Goal: Information Seeking & Learning: Compare options

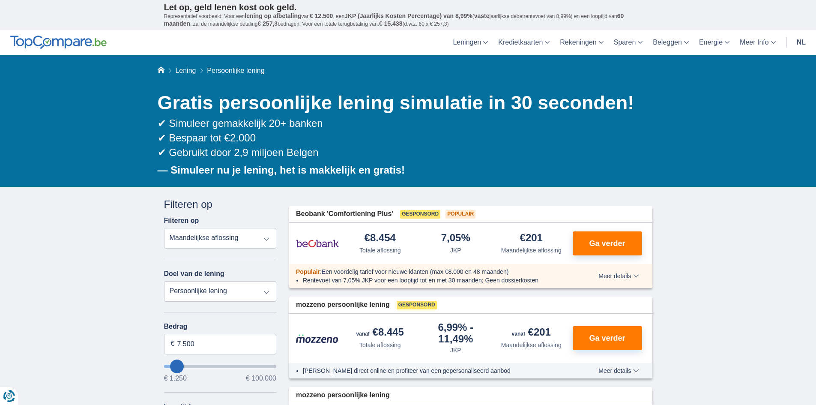
click at [267, 239] on select "Totale aflossing JKP Maandelijkse aflossing" at bounding box center [220, 238] width 113 height 21
click at [164, 228] on select "Totale aflossing JKP Maandelijkse aflossing" at bounding box center [220, 238] width 113 height 21
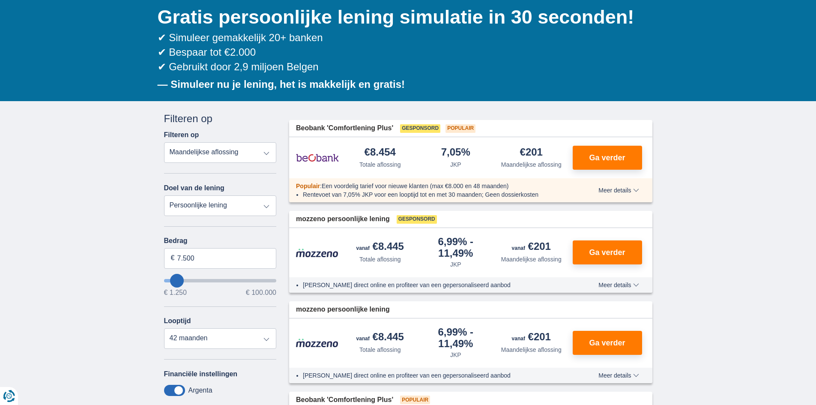
scroll to position [129, 0]
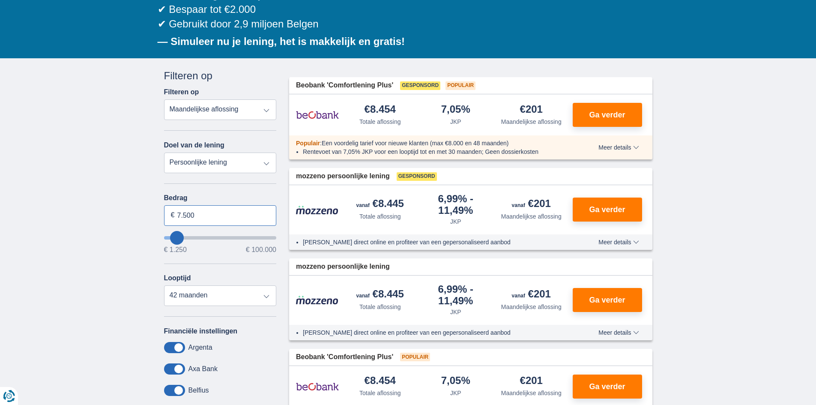
click at [180, 215] on input "7.500" at bounding box center [220, 215] width 113 height 21
type input "6.500"
type input "6250"
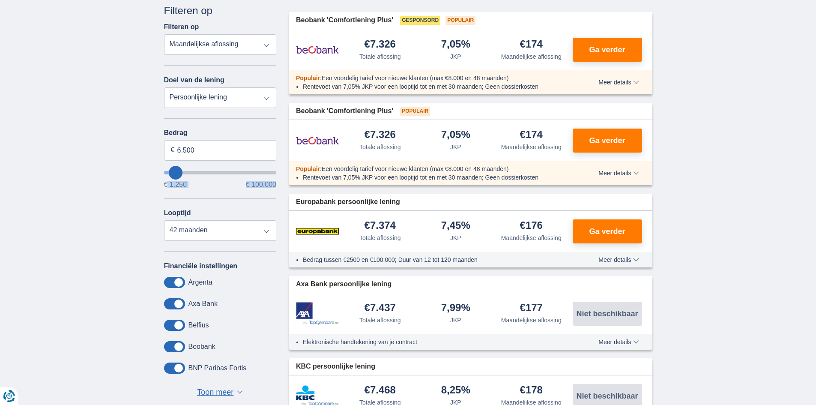
scroll to position [171, 0]
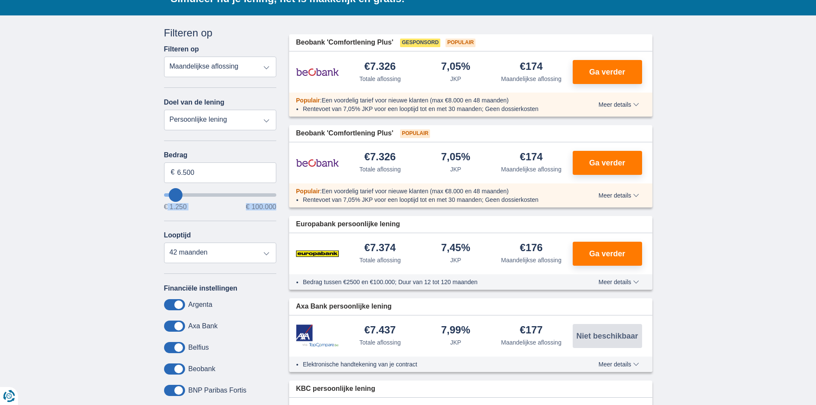
click at [616, 105] on span "Meer details" at bounding box center [619, 105] width 40 height 6
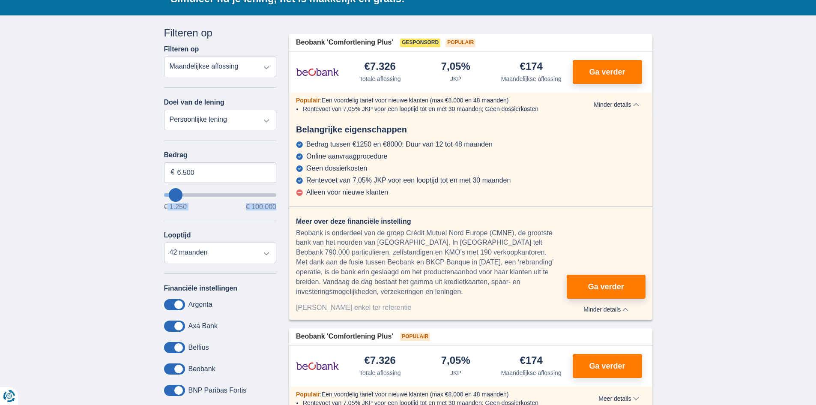
scroll to position [129, 0]
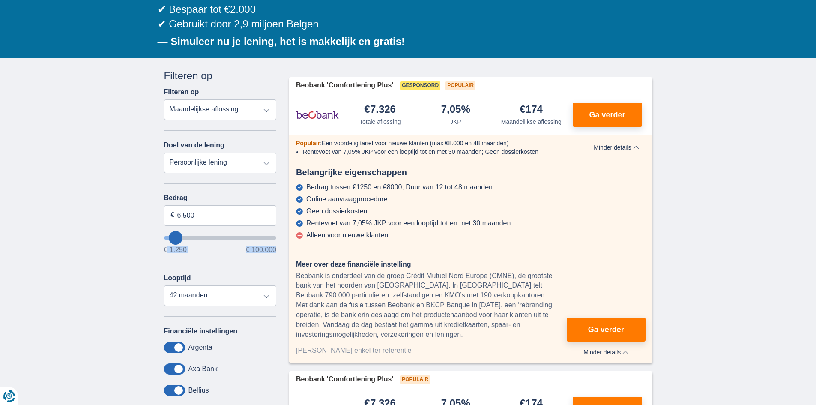
click at [638, 148] on span "Minder details" at bounding box center [616, 147] width 45 height 6
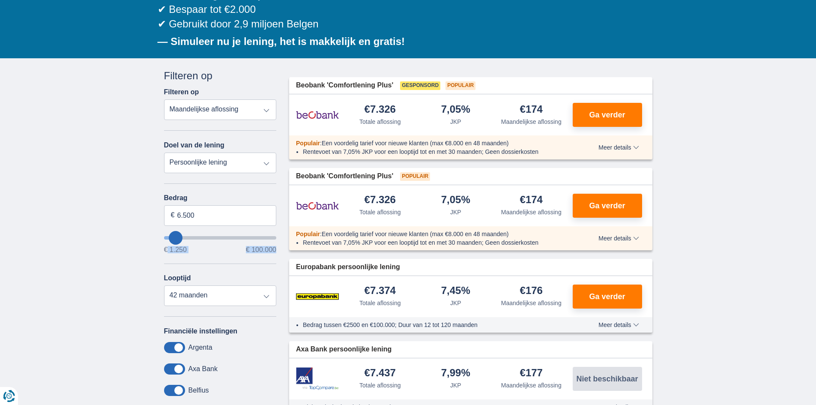
click at [630, 241] on span "Meer details" at bounding box center [619, 238] width 40 height 6
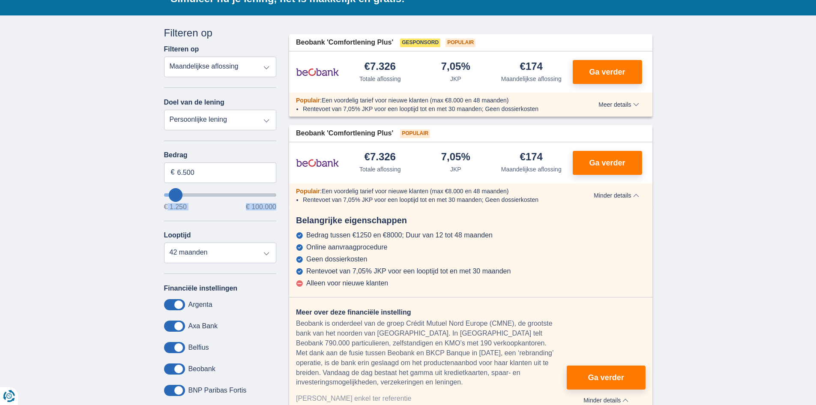
scroll to position [214, 0]
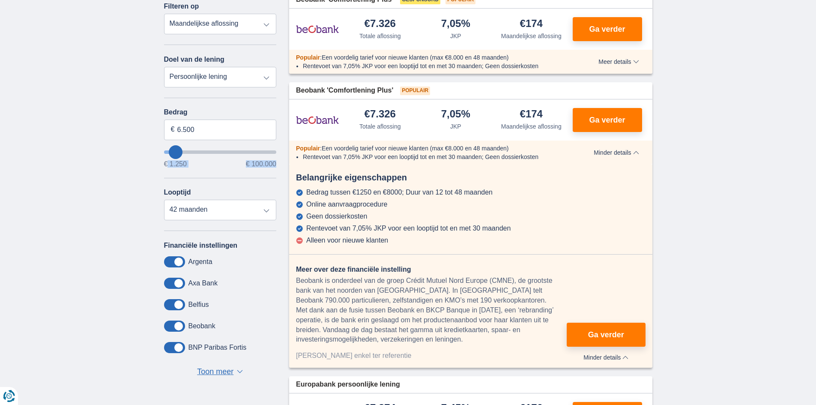
click at [629, 151] on span "Minder details" at bounding box center [616, 153] width 45 height 6
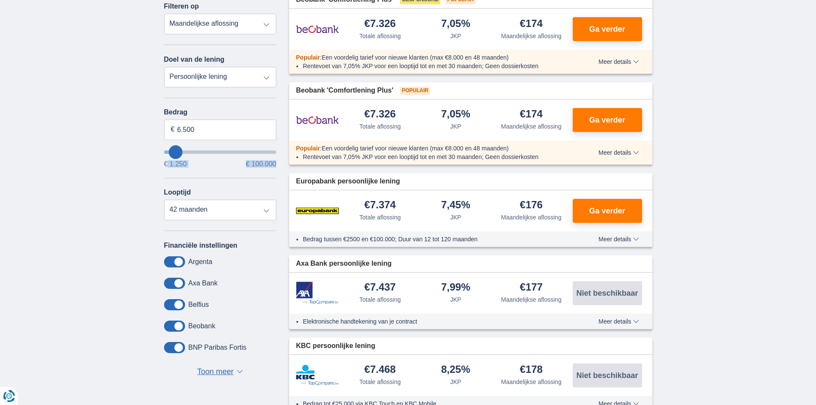
click at [633, 239] on span "Meer details" at bounding box center [619, 239] width 40 height 6
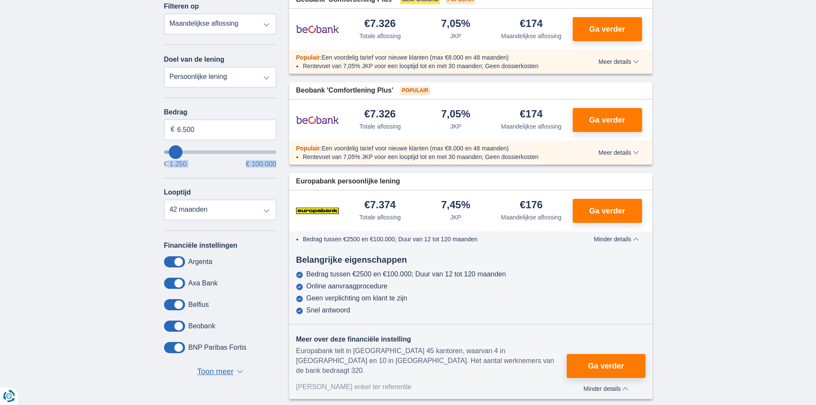
click at [633, 239] on span "Minder details" at bounding box center [616, 239] width 45 height 6
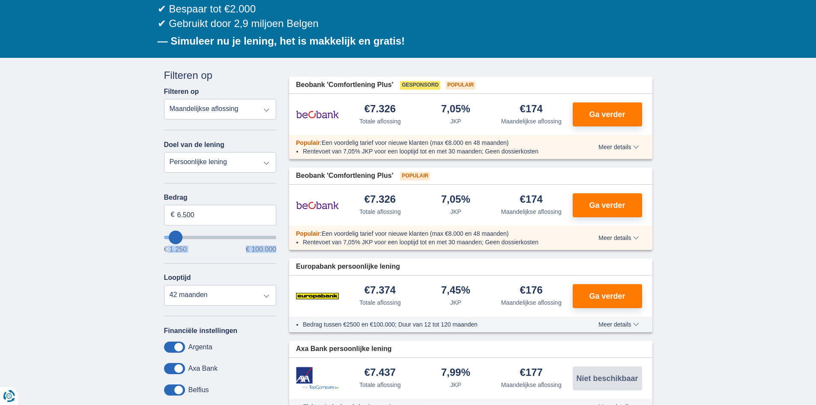
scroll to position [129, 0]
click at [617, 111] on span "Ga verder" at bounding box center [607, 115] width 36 height 8
